Goal: Task Accomplishment & Management: Manage account settings

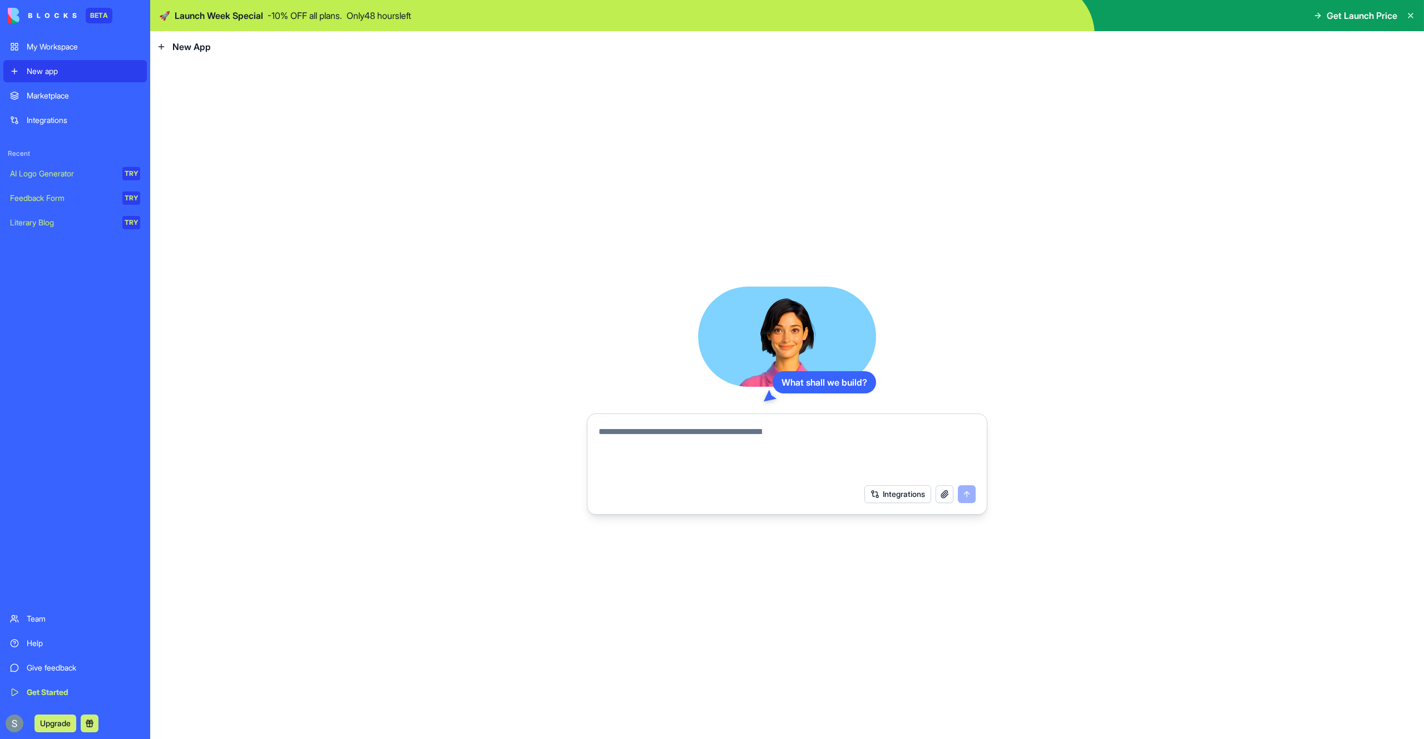
click at [59, 42] on div "My Workspace" at bounding box center [83, 46] width 113 height 11
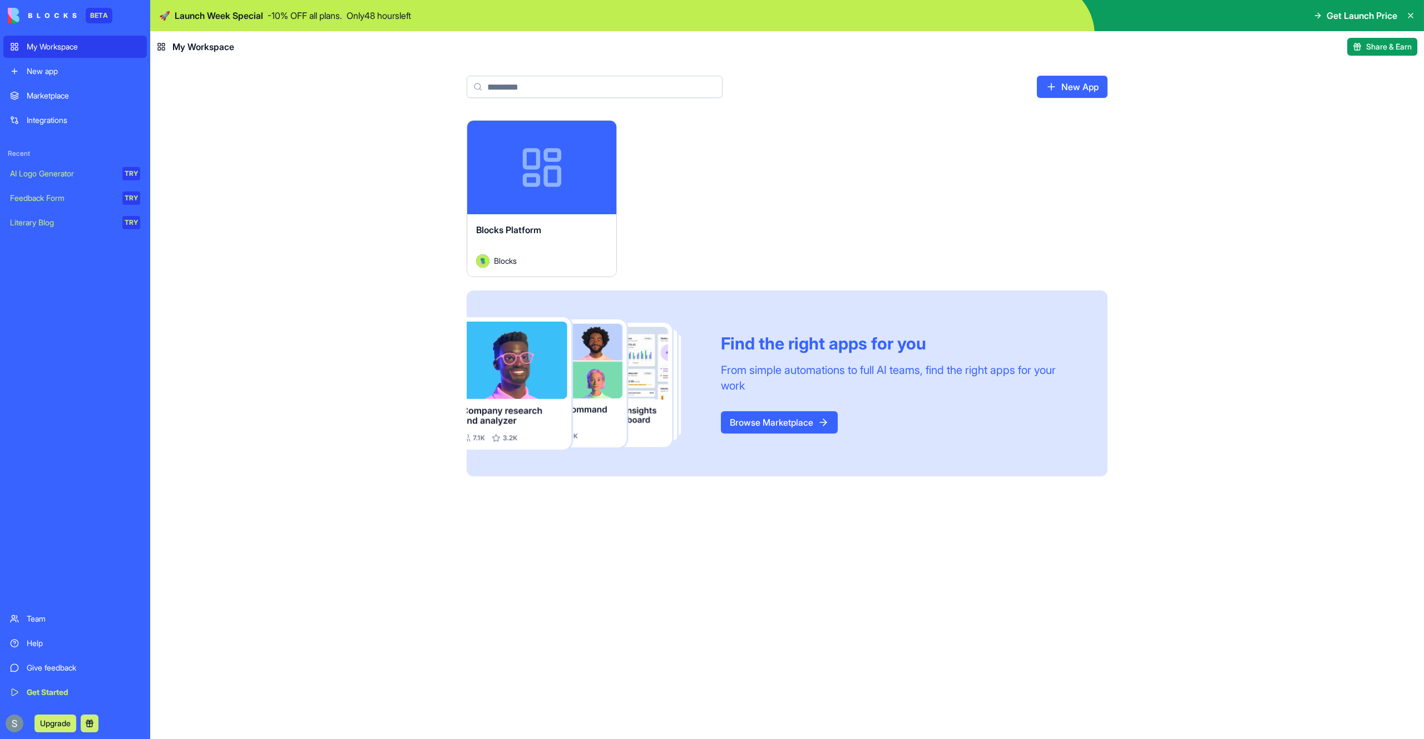
click at [14, 13] on img at bounding box center [42, 16] width 69 height 16
click at [62, 19] on img at bounding box center [42, 16] width 69 height 16
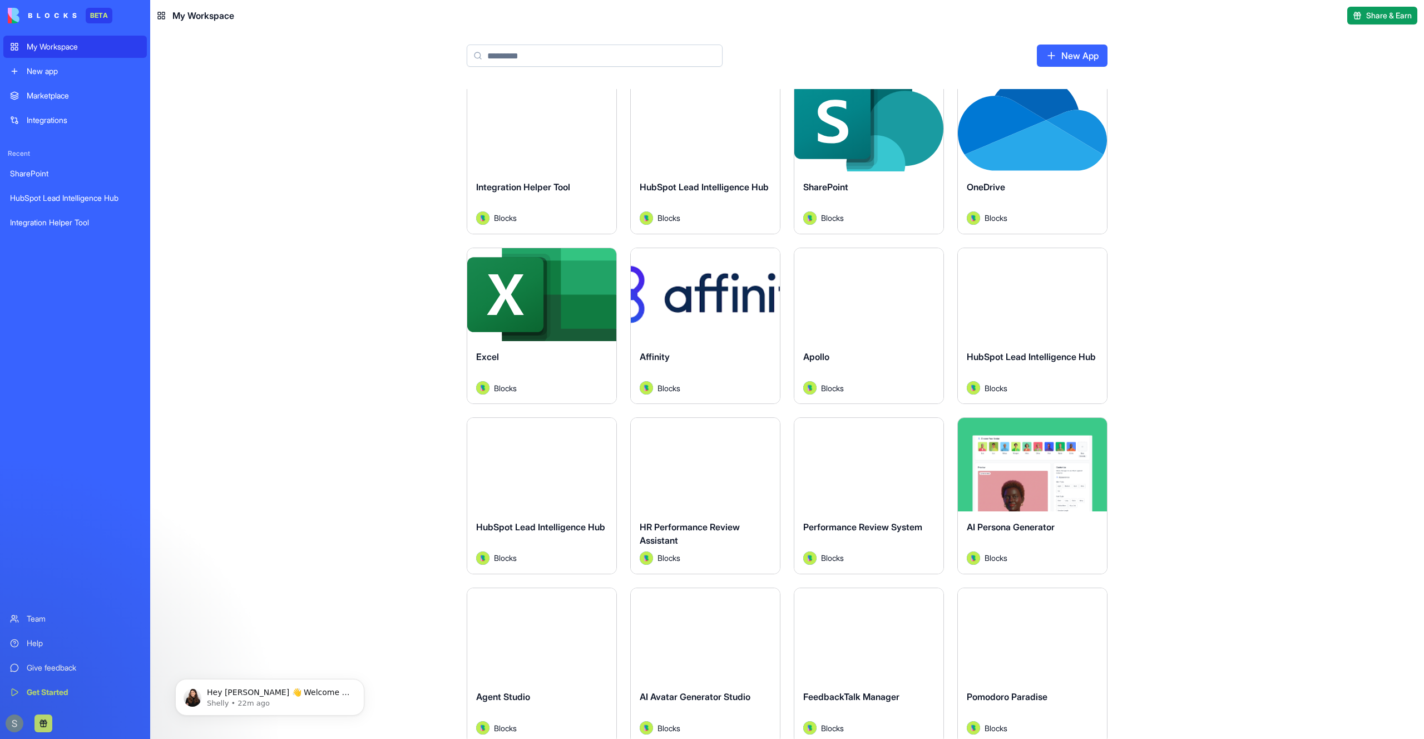
scroll to position [12, 0]
click at [559, 512] on div "HubSpot Lead Intelligence Hub Blocks" at bounding box center [541, 542] width 149 height 62
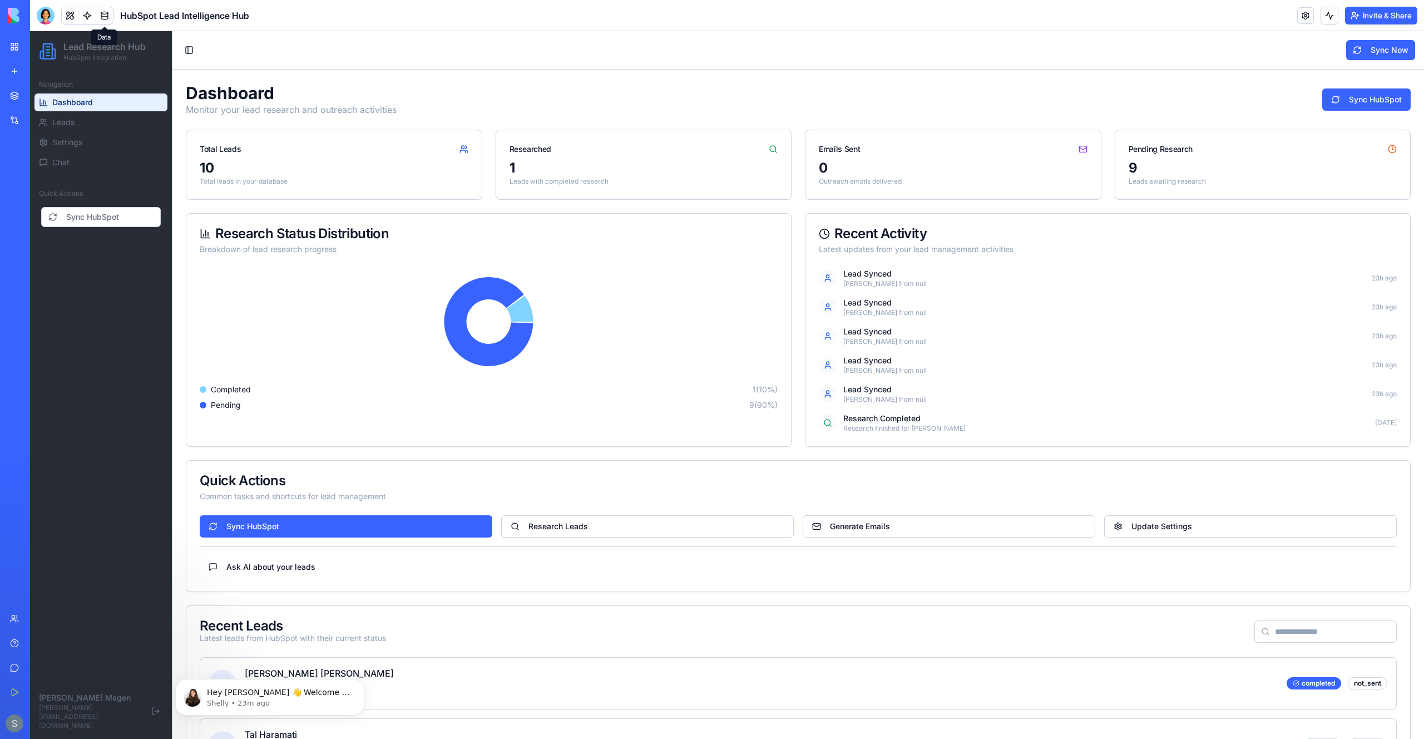
click at [106, 19] on link at bounding box center [104, 15] width 17 height 17
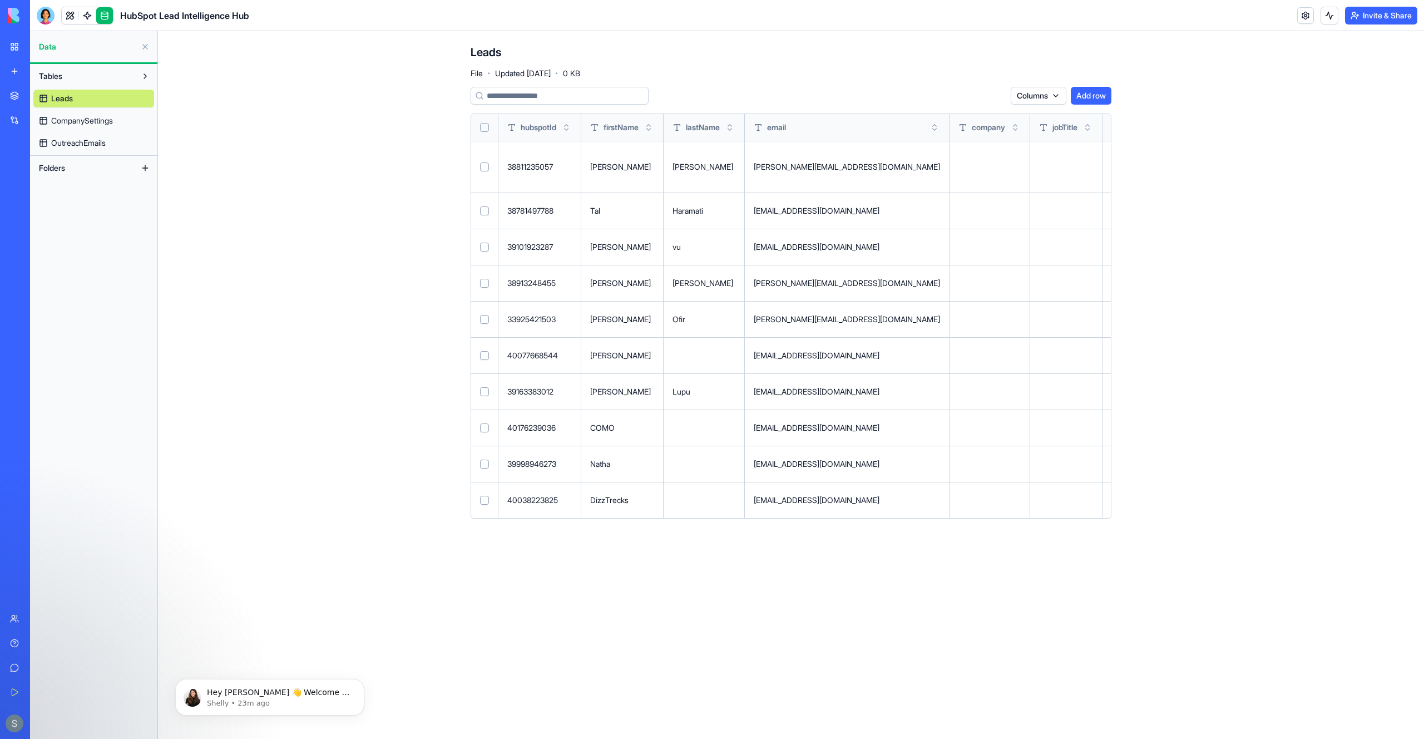
click at [70, 121] on span "CompanySettings" at bounding box center [82, 120] width 62 height 11
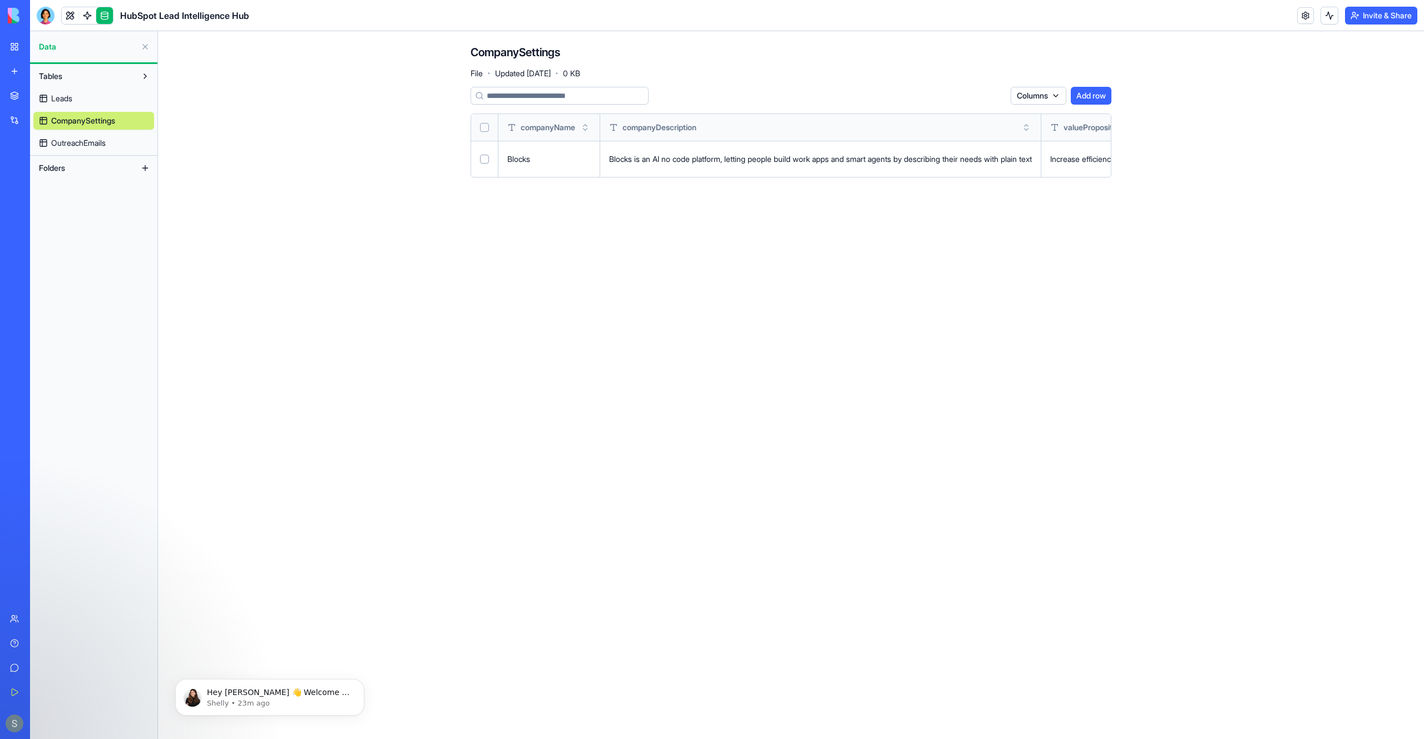
click at [69, 140] on span "OutreachEmails" at bounding box center [78, 142] width 55 height 11
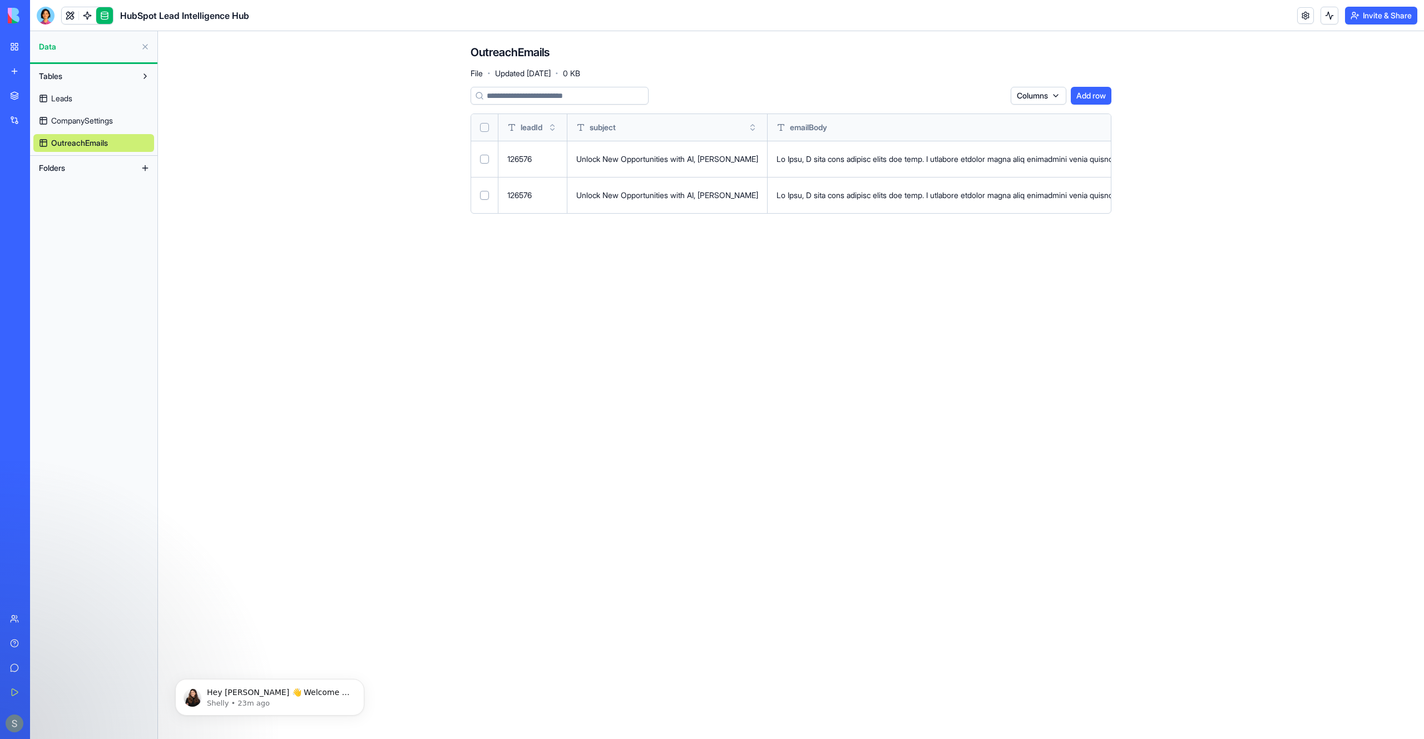
click at [82, 97] on link "Leads" at bounding box center [93, 99] width 121 height 18
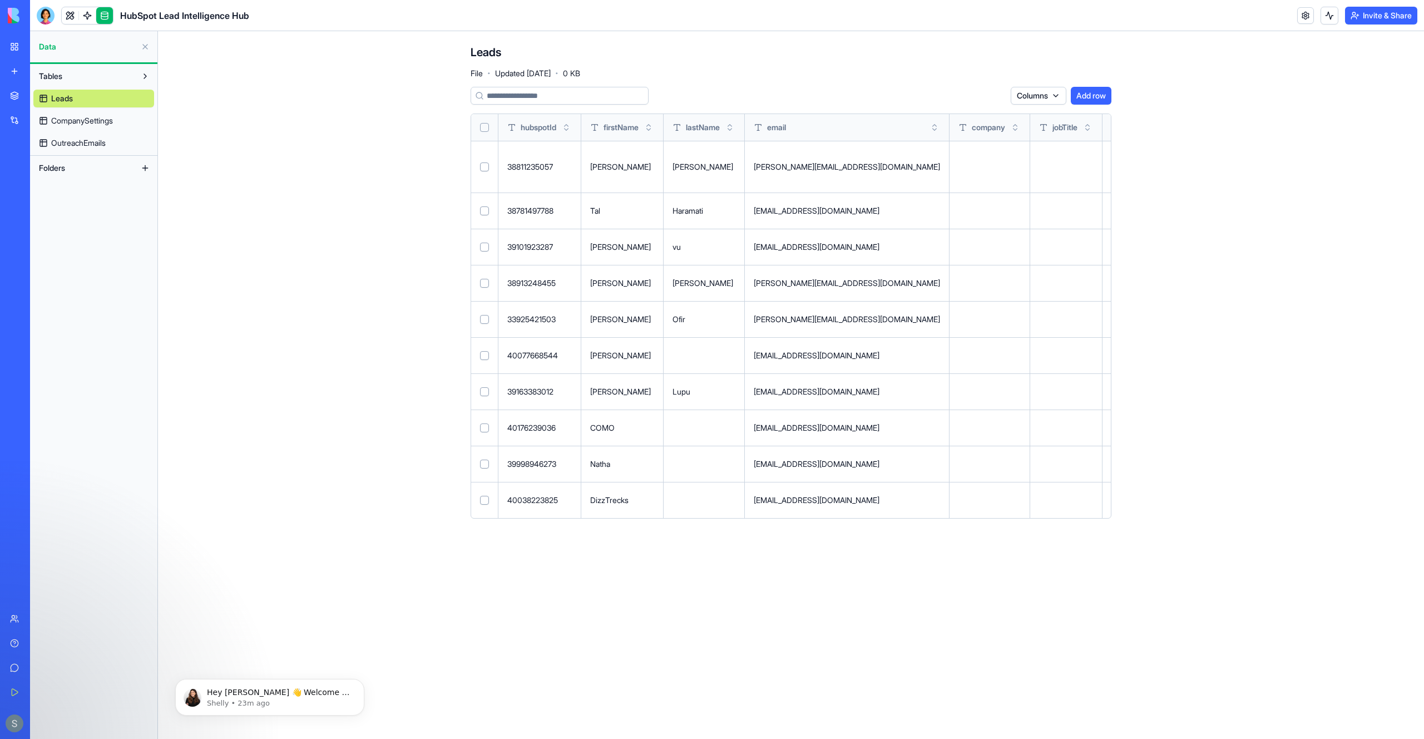
click at [812, 280] on div "michael@ayfmedia.com" at bounding box center [847, 283] width 186 height 11
copy div "ayfmedia"
click at [14, 22] on img at bounding box center [42, 16] width 69 height 16
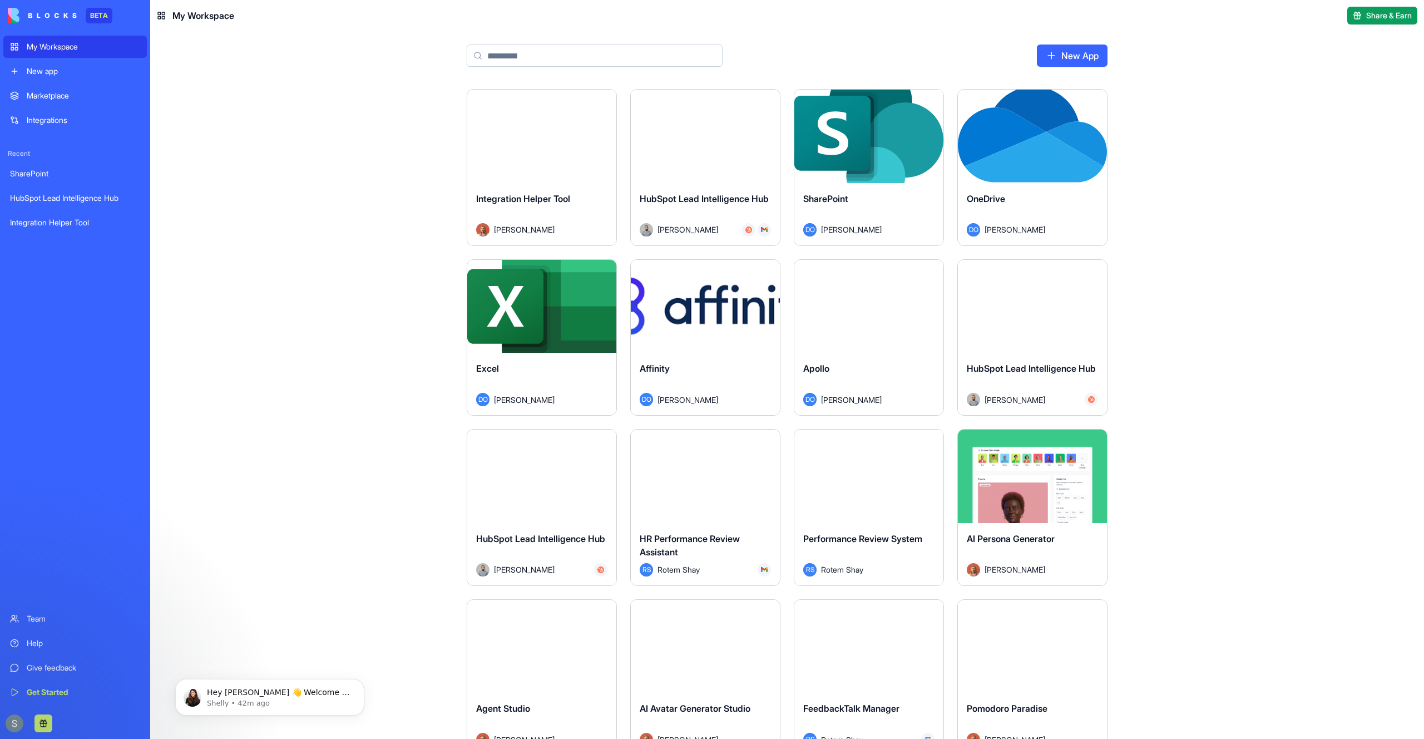
click at [66, 98] on div "Marketplace" at bounding box center [83, 95] width 113 height 11
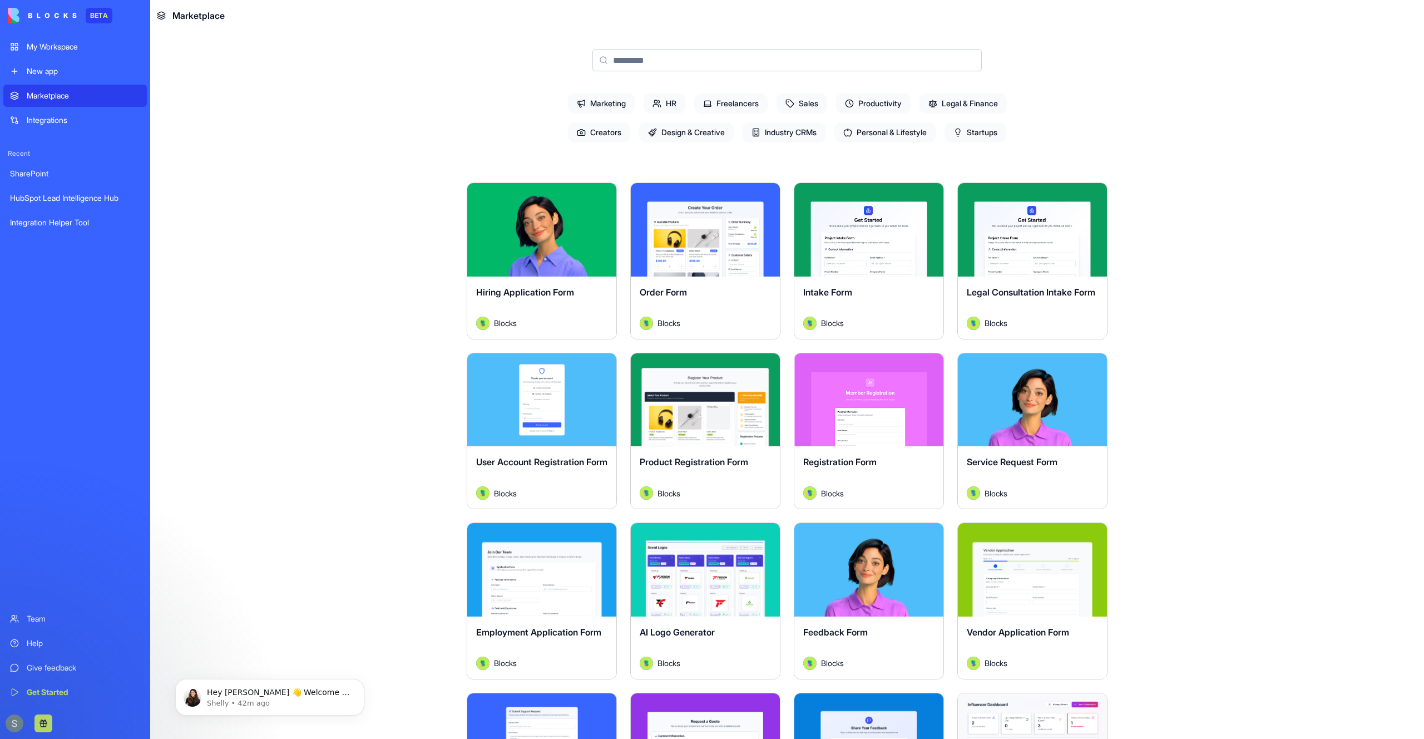
scroll to position [84, 0]
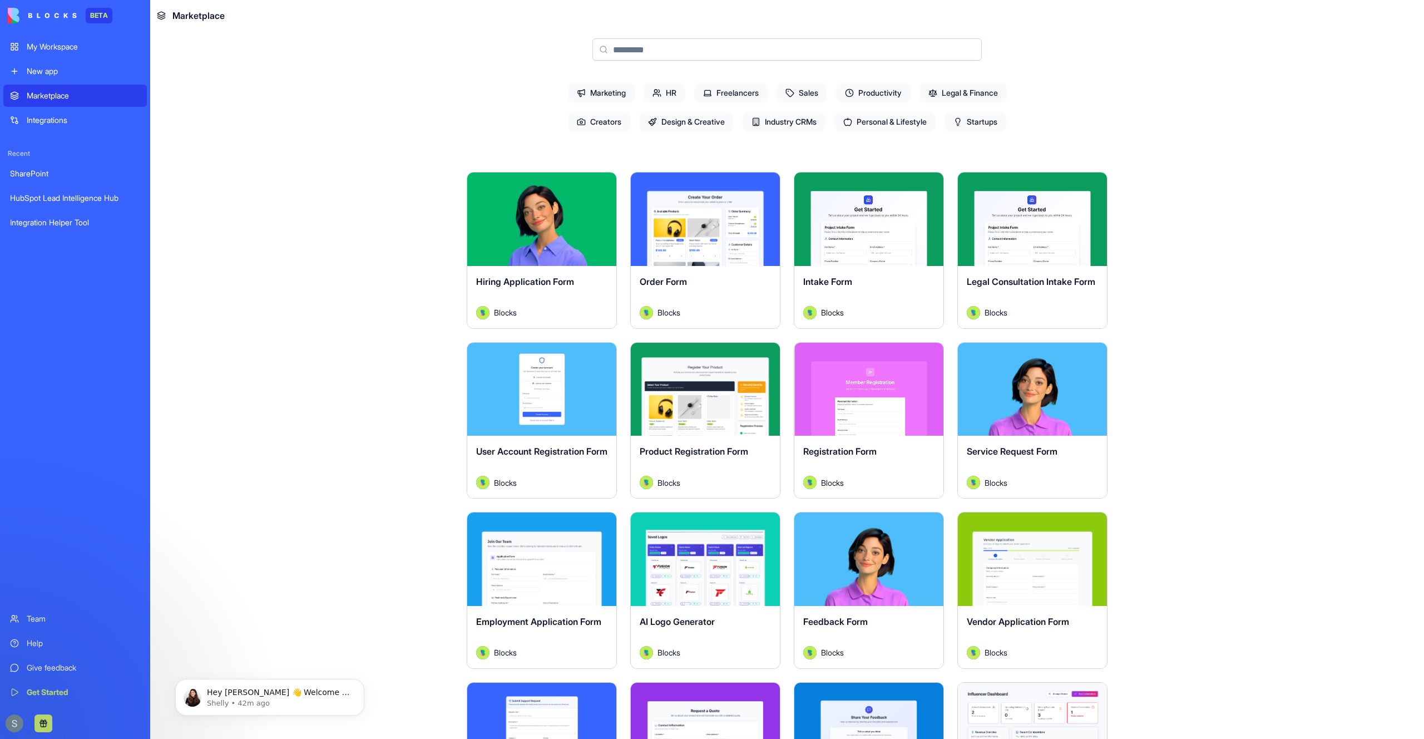
click at [70, 95] on div "Marketplace" at bounding box center [83, 95] width 113 height 11
click at [71, 51] on div "My Workspace" at bounding box center [83, 46] width 113 height 11
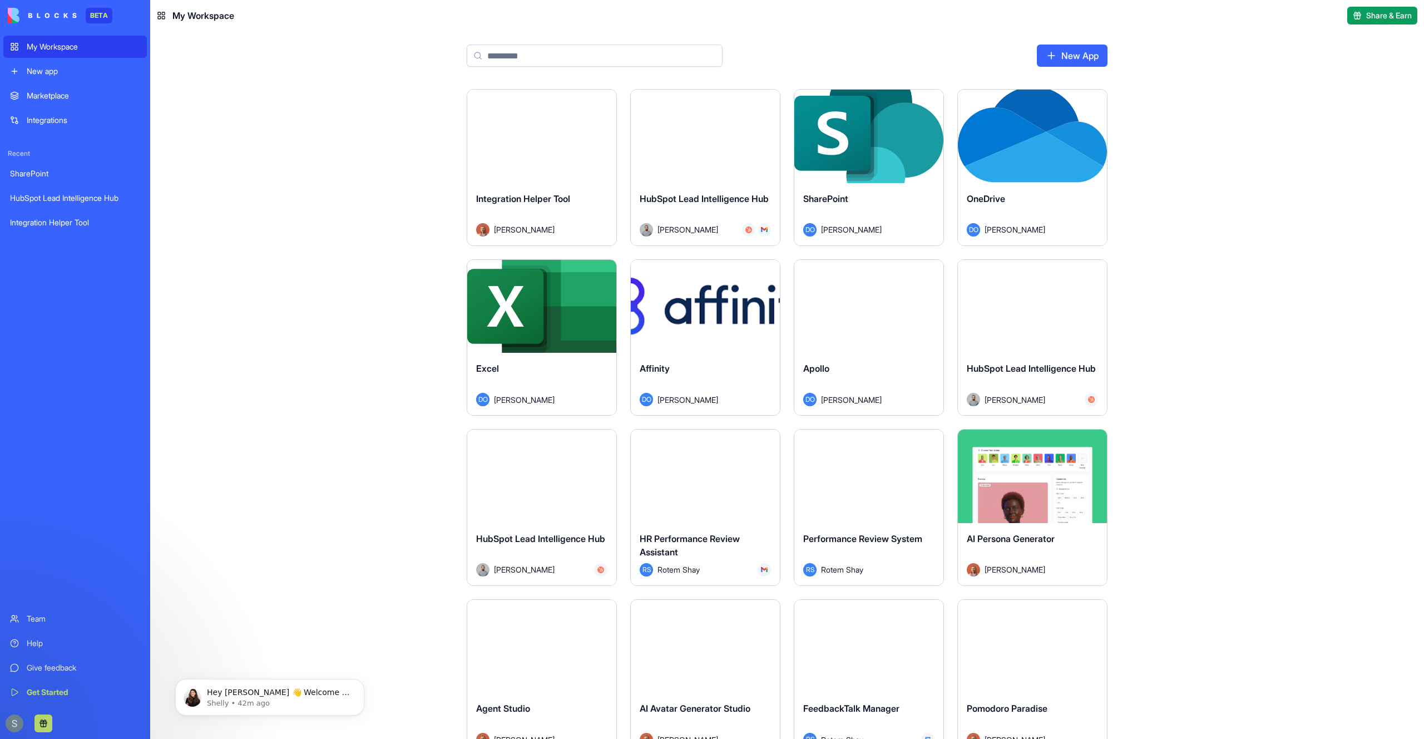
click at [559, 515] on div "Launch" at bounding box center [541, 475] width 149 height 93
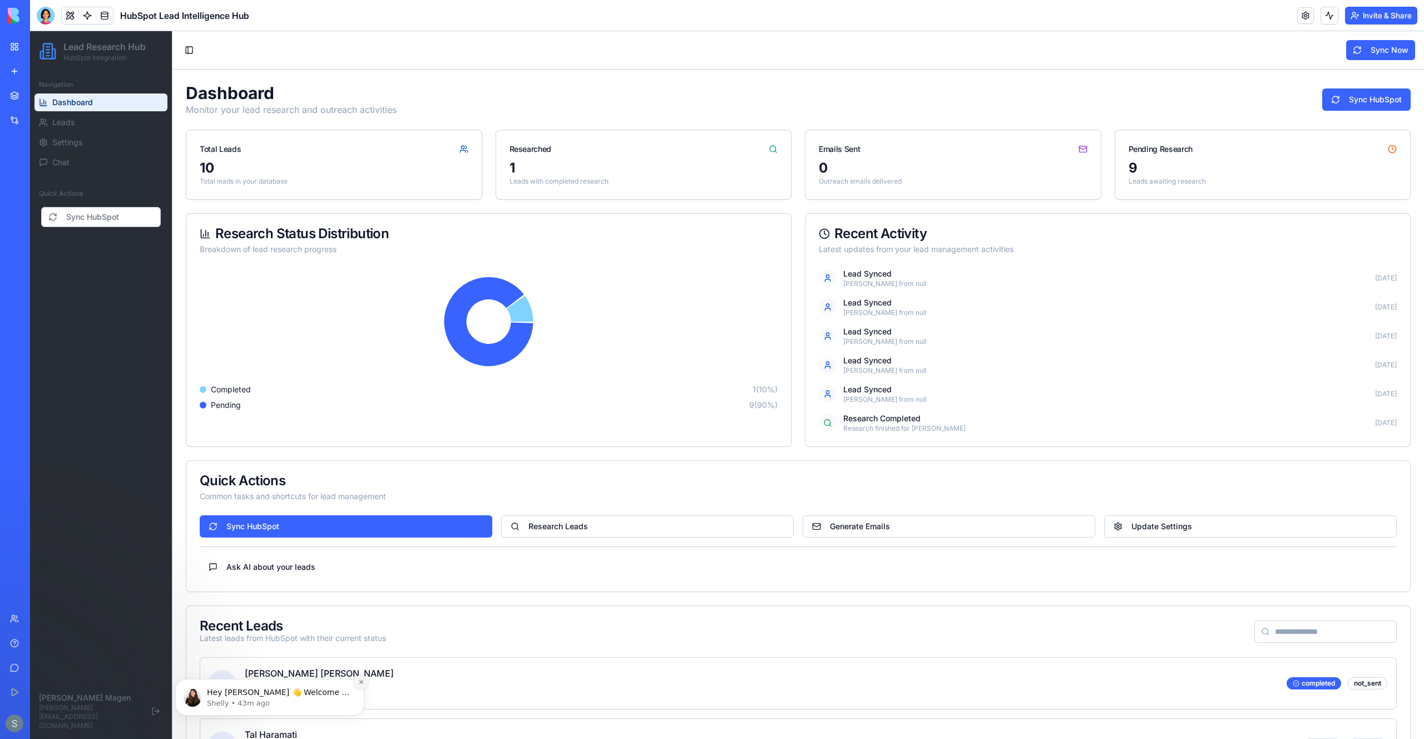
click at [361, 684] on icon "Dismiss notification" at bounding box center [361, 682] width 6 height 6
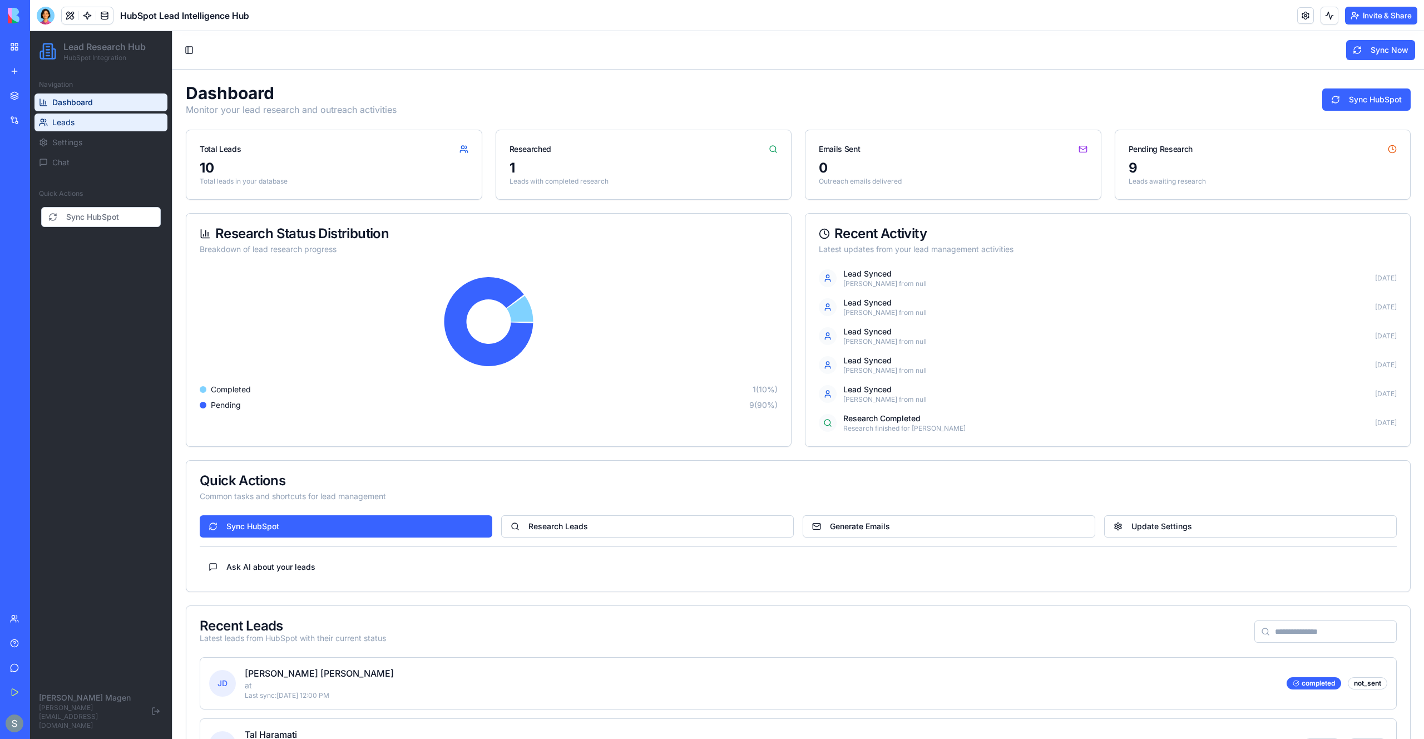
click at [90, 120] on link "Leads" at bounding box center [100, 122] width 133 height 18
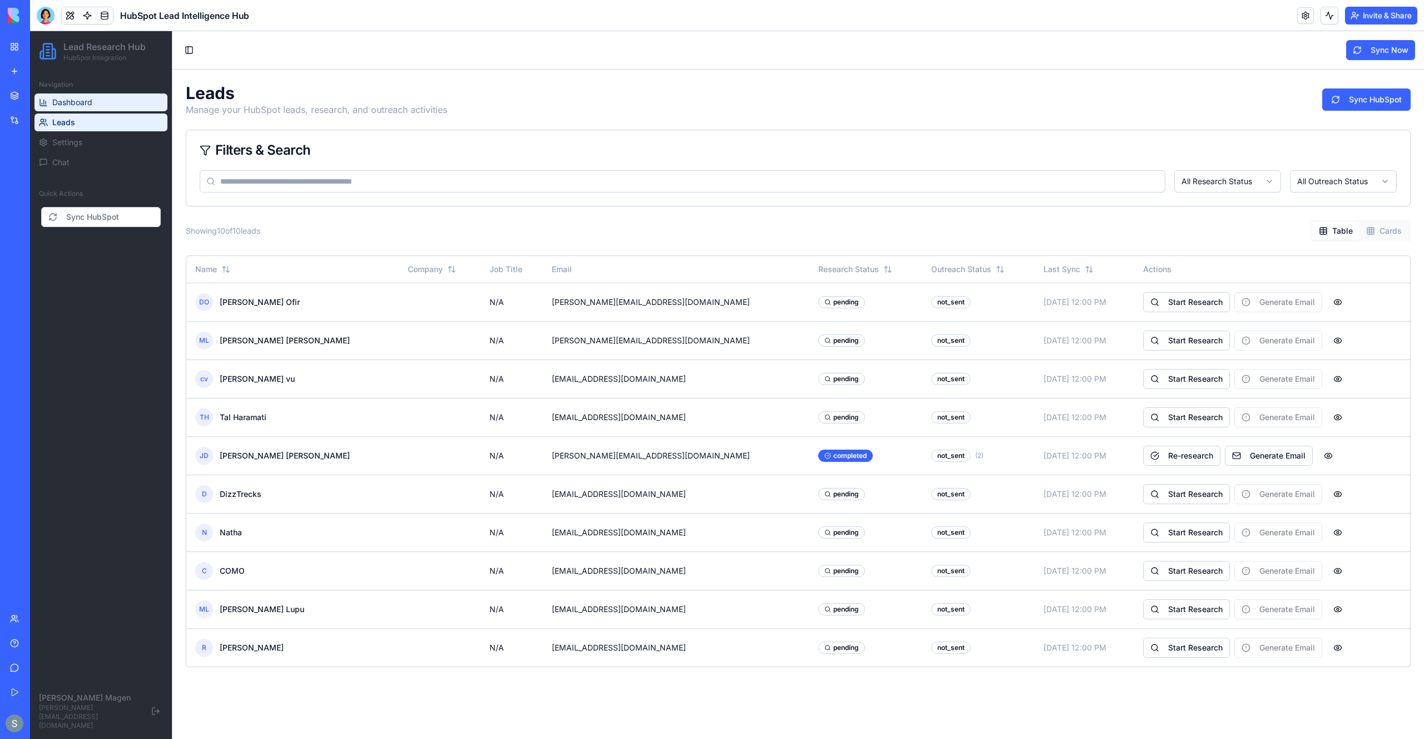
click at [101, 100] on link "Dashboard" at bounding box center [100, 102] width 133 height 18
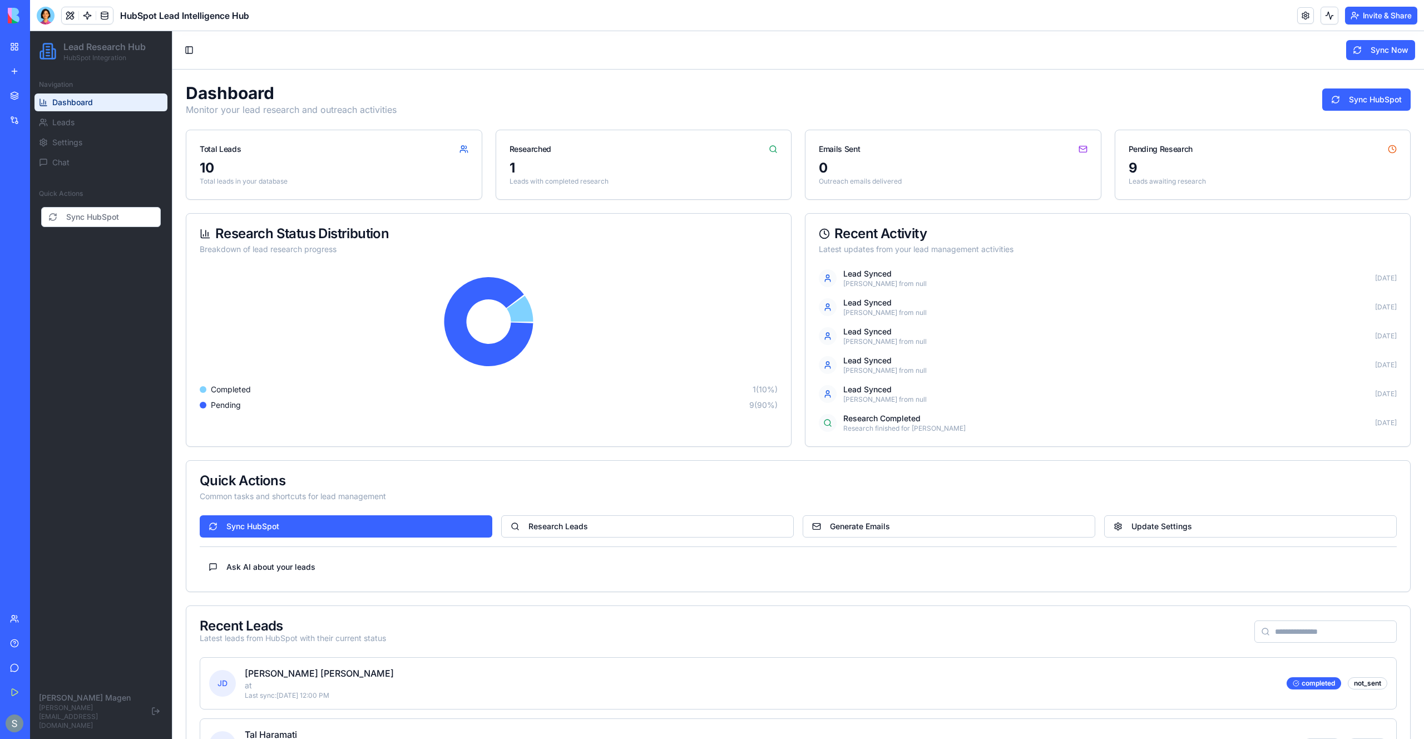
click at [459, 51] on div "Toggle Sidebar Sync Now" at bounding box center [798, 50] width 1234 height 20
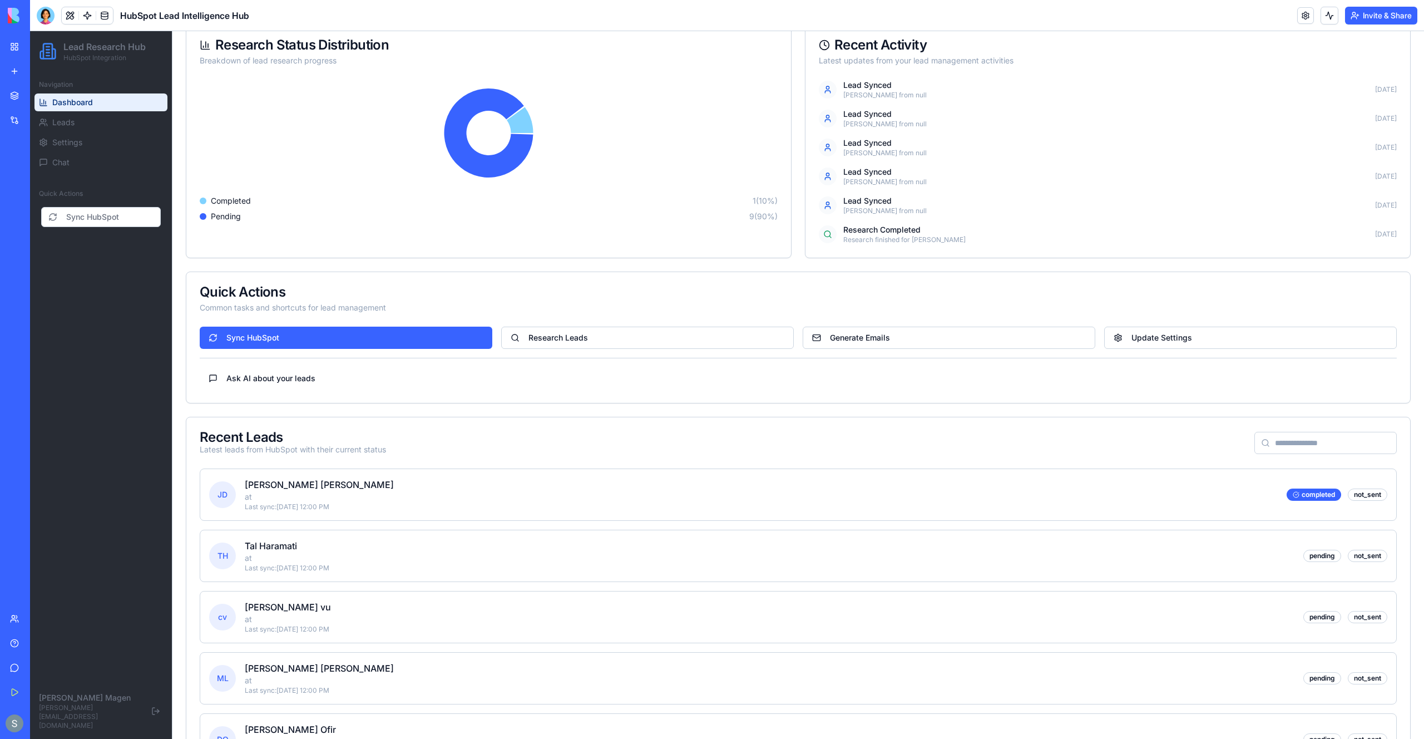
scroll to position [189, 0]
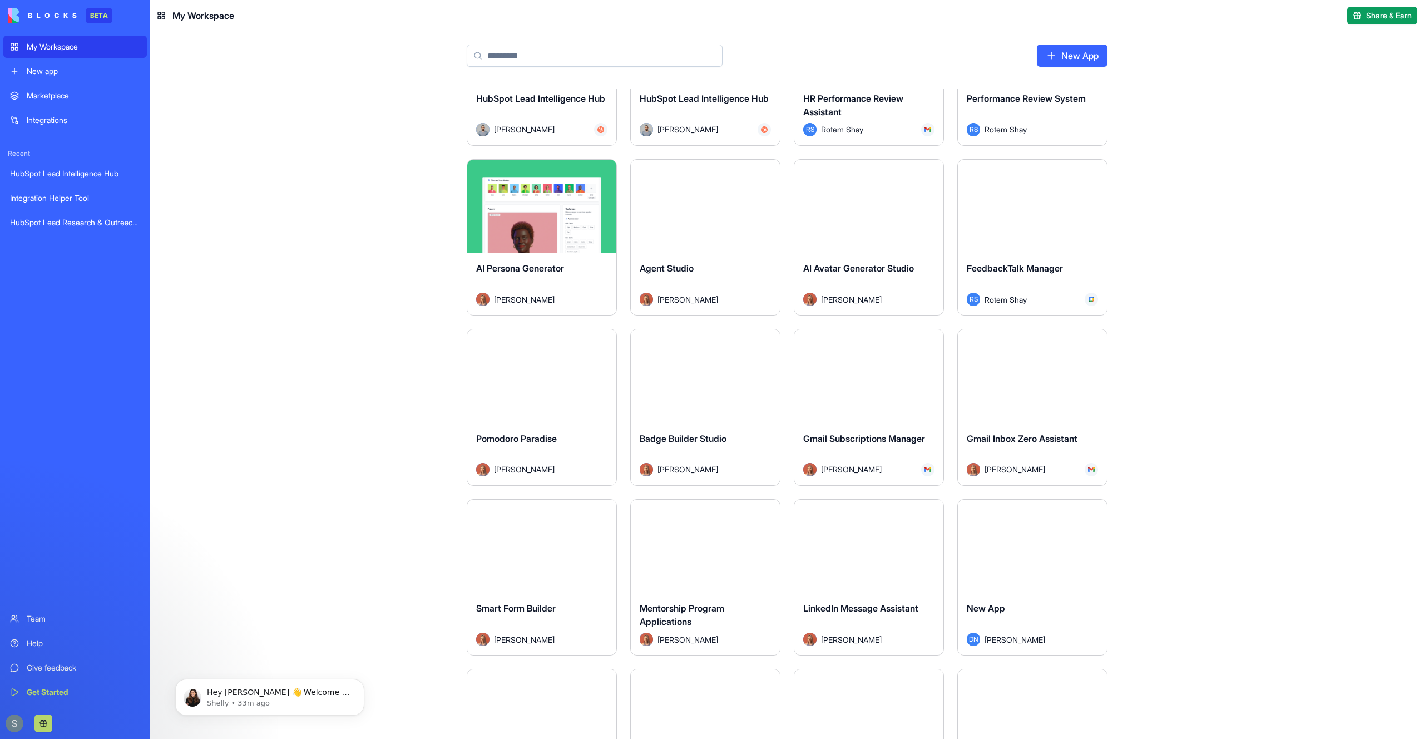
scroll to position [764, 0]
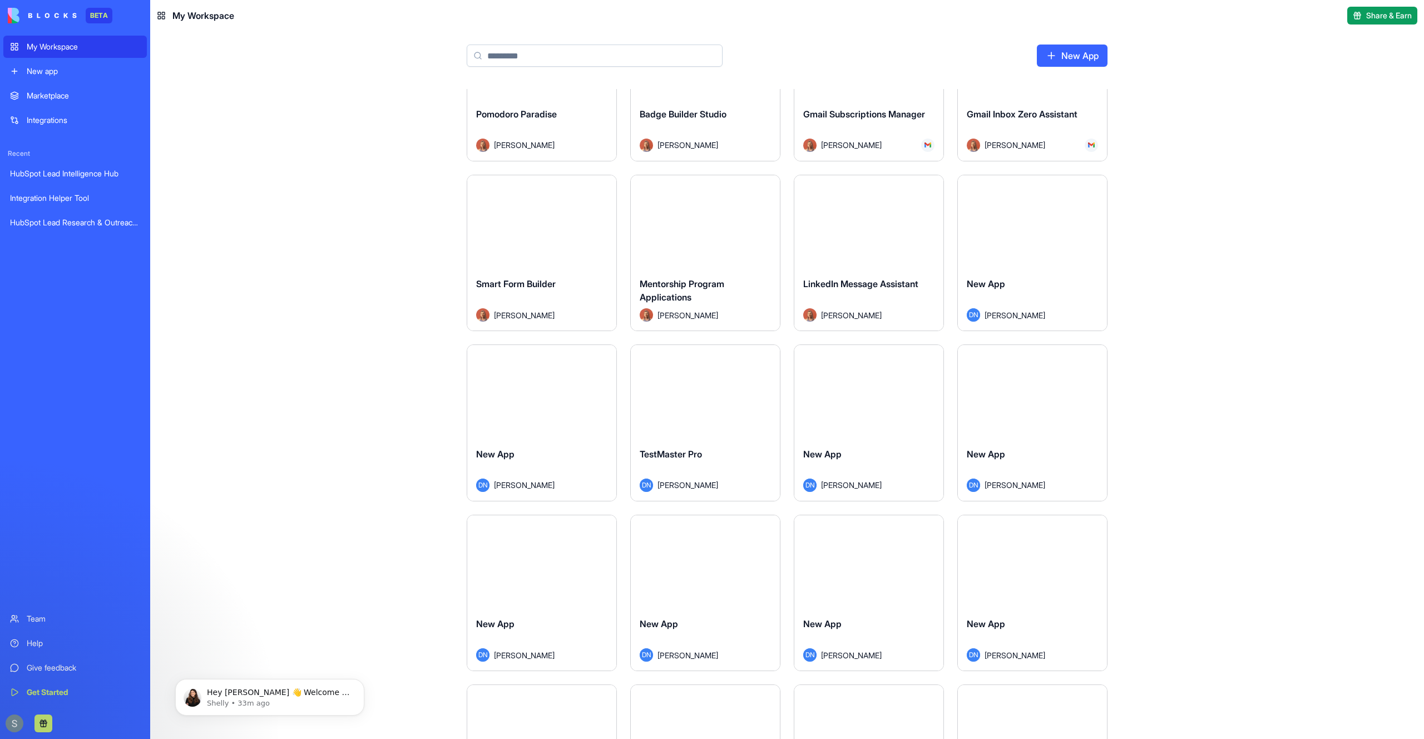
click at [65, 689] on div "Get Started" at bounding box center [83, 691] width 113 height 11
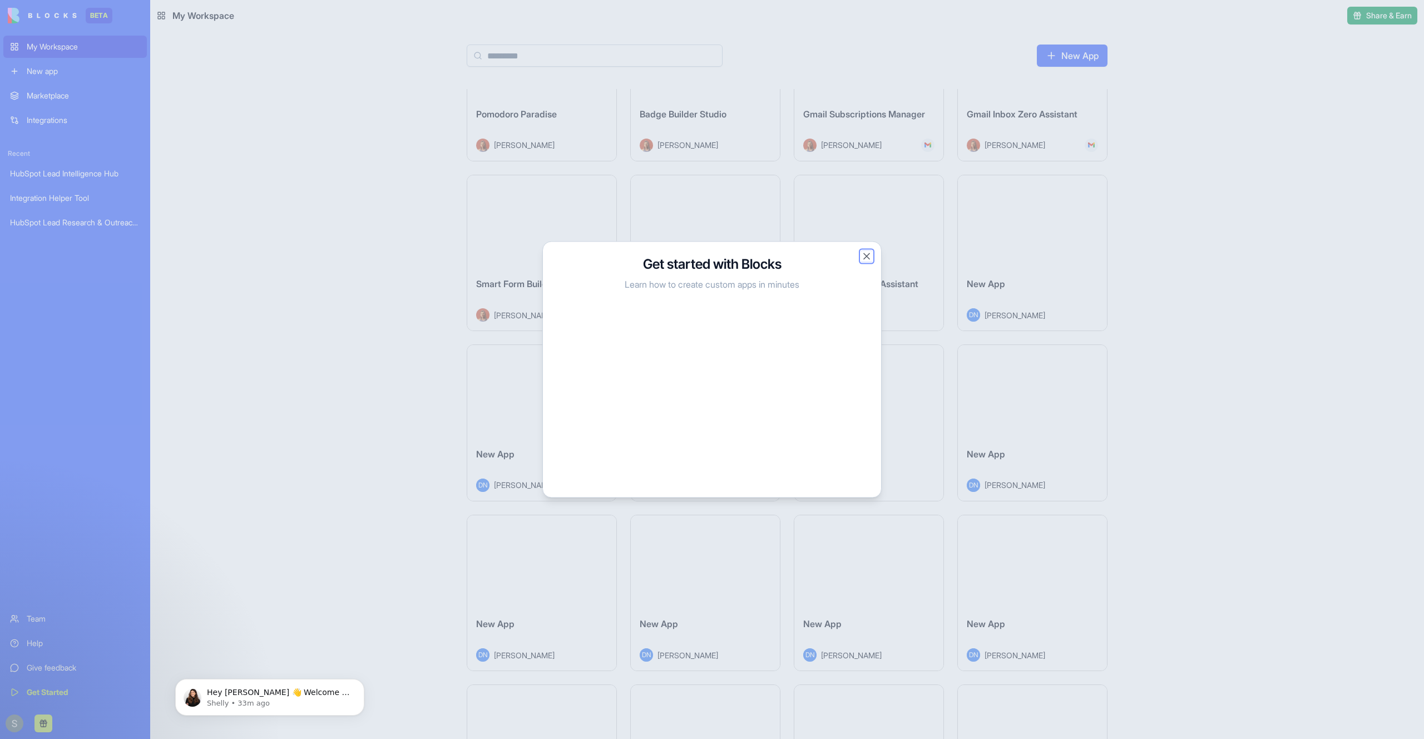
click at [869, 256] on button "Close" at bounding box center [866, 256] width 11 height 11
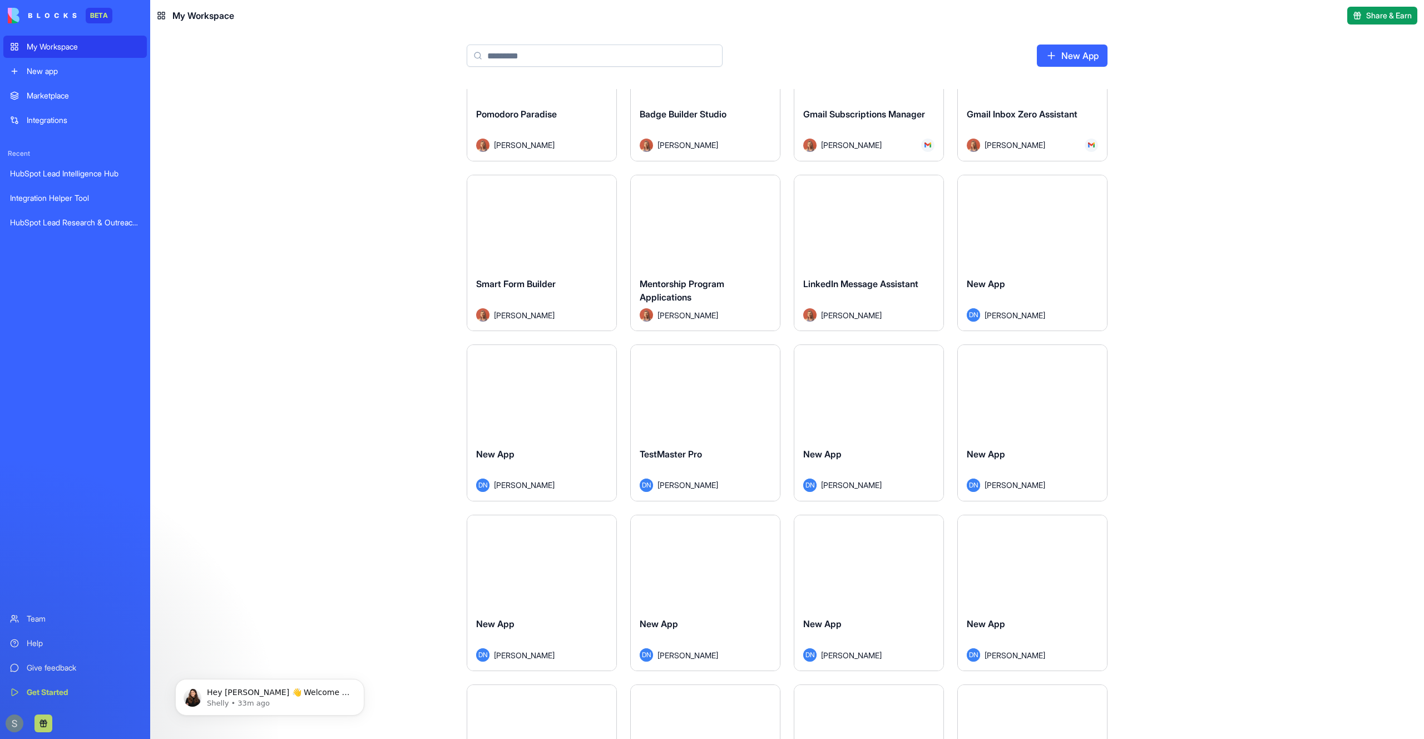
click at [52, 622] on div "Team" at bounding box center [83, 618] width 113 height 11
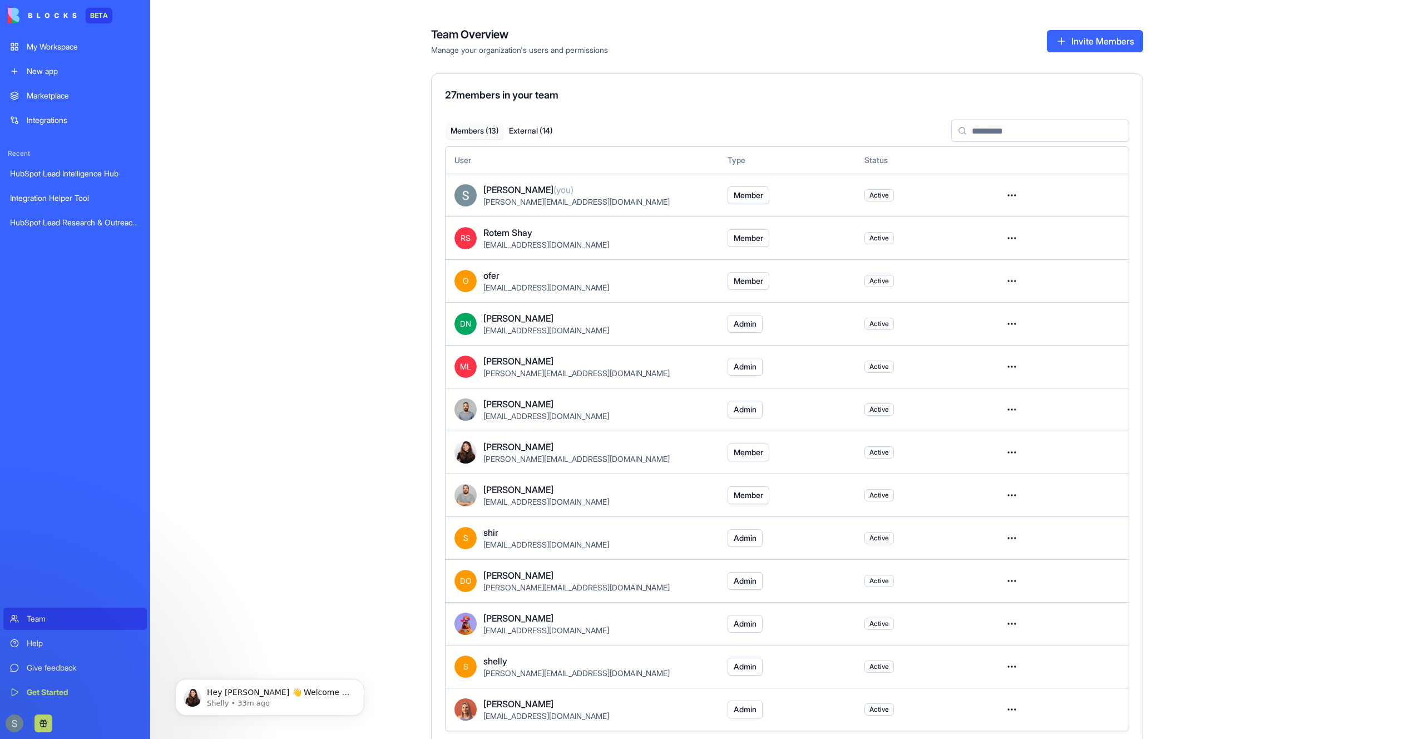
click at [60, 46] on div "My Workspace" at bounding box center [83, 46] width 113 height 11
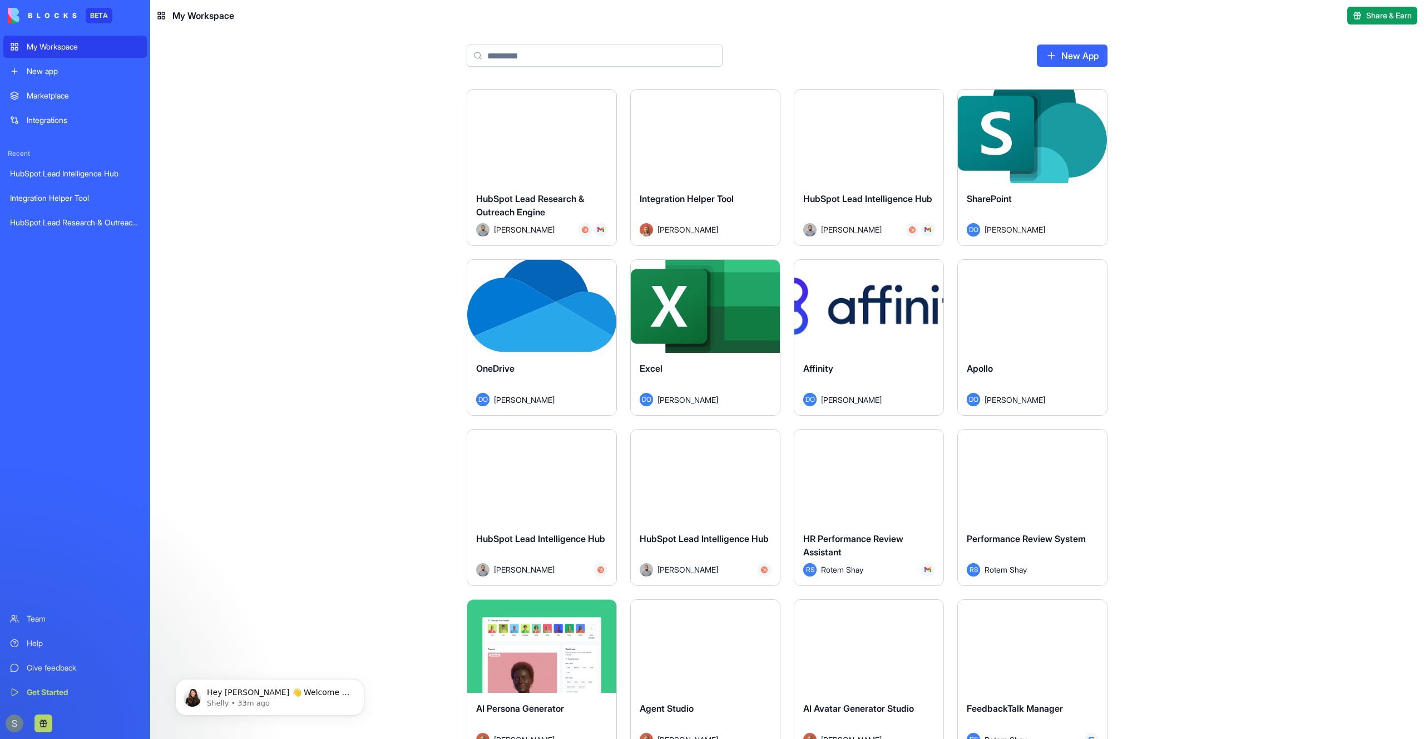
click at [179, 16] on span "My Workspace" at bounding box center [203, 15] width 62 height 13
click at [162, 16] on icon at bounding box center [161, 15] width 9 height 9
click at [38, 16] on img at bounding box center [42, 16] width 69 height 16
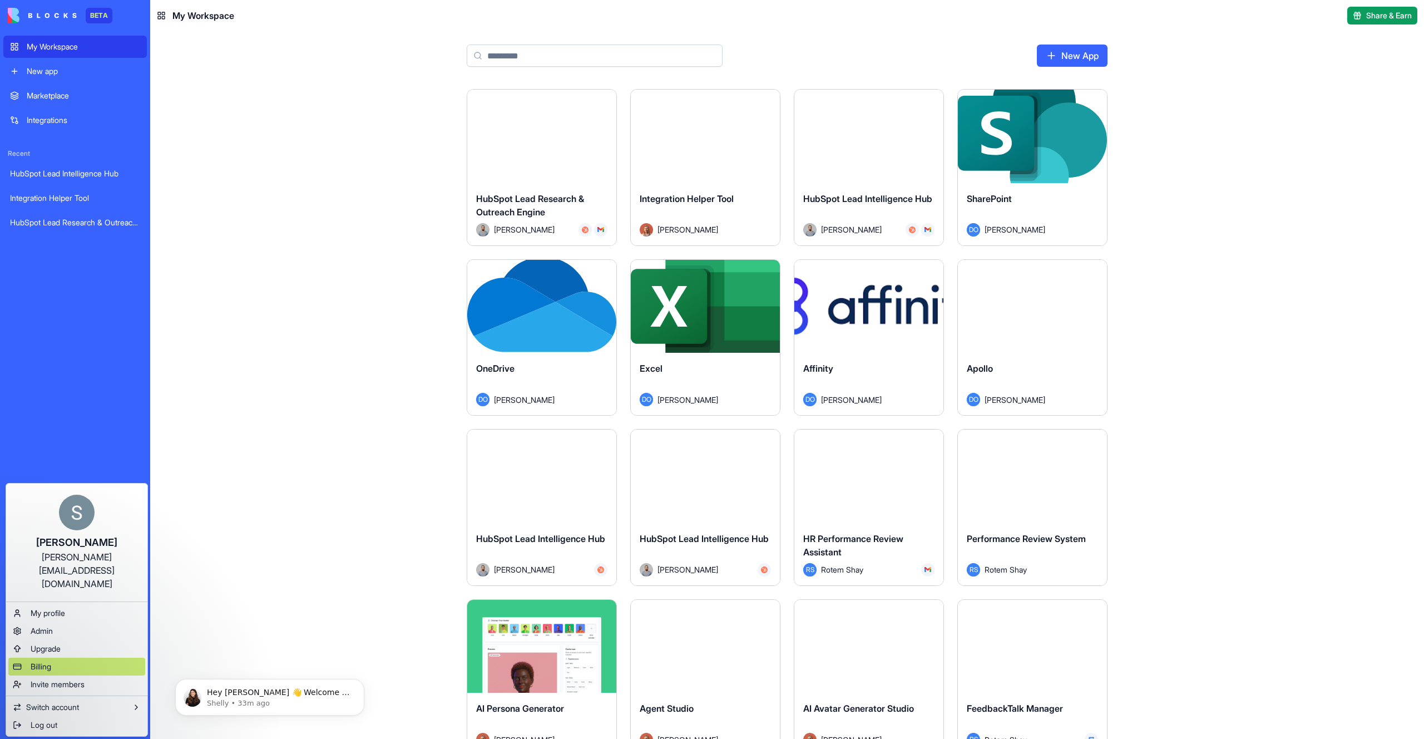
click at [50, 661] on span "Billing" at bounding box center [41, 666] width 21 height 11
